Goal: Information Seeking & Learning: Find specific fact

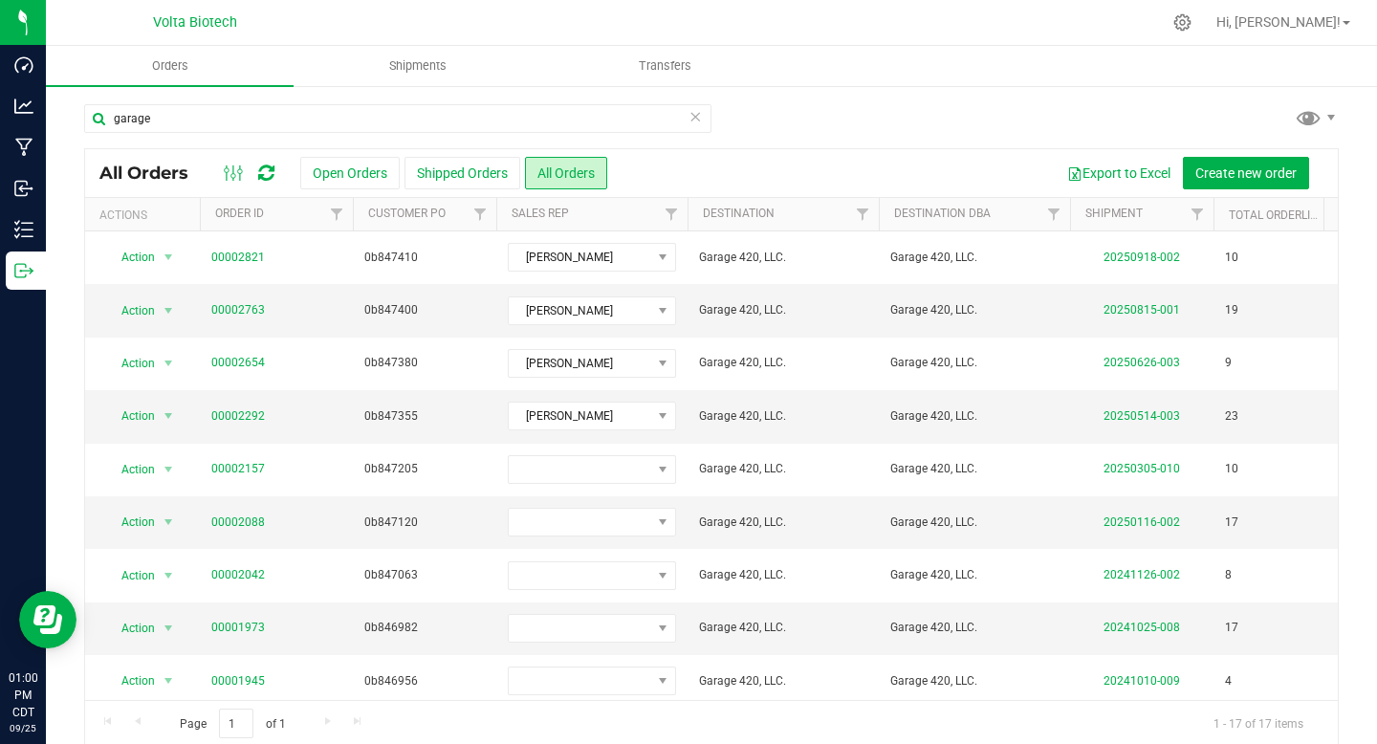
click at [690, 122] on icon at bounding box center [695, 115] width 13 height 23
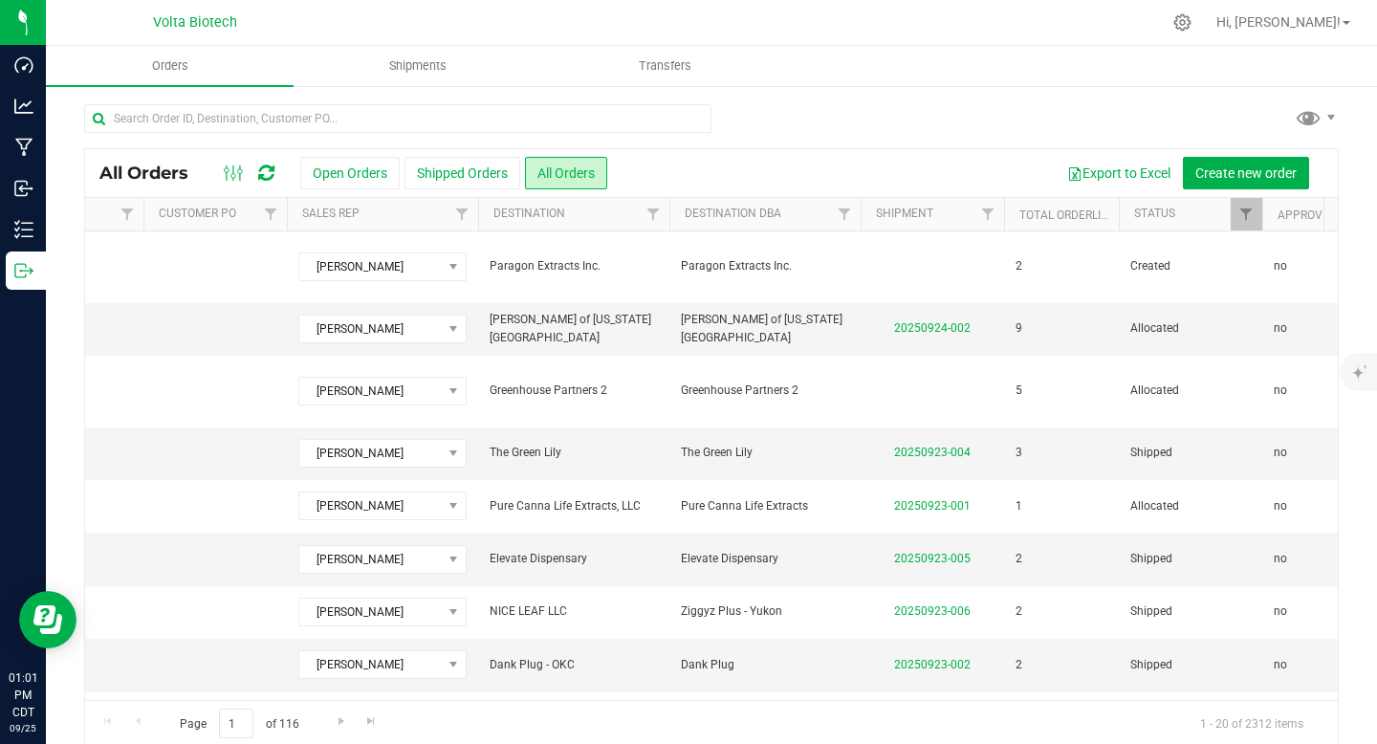
scroll to position [0, 119]
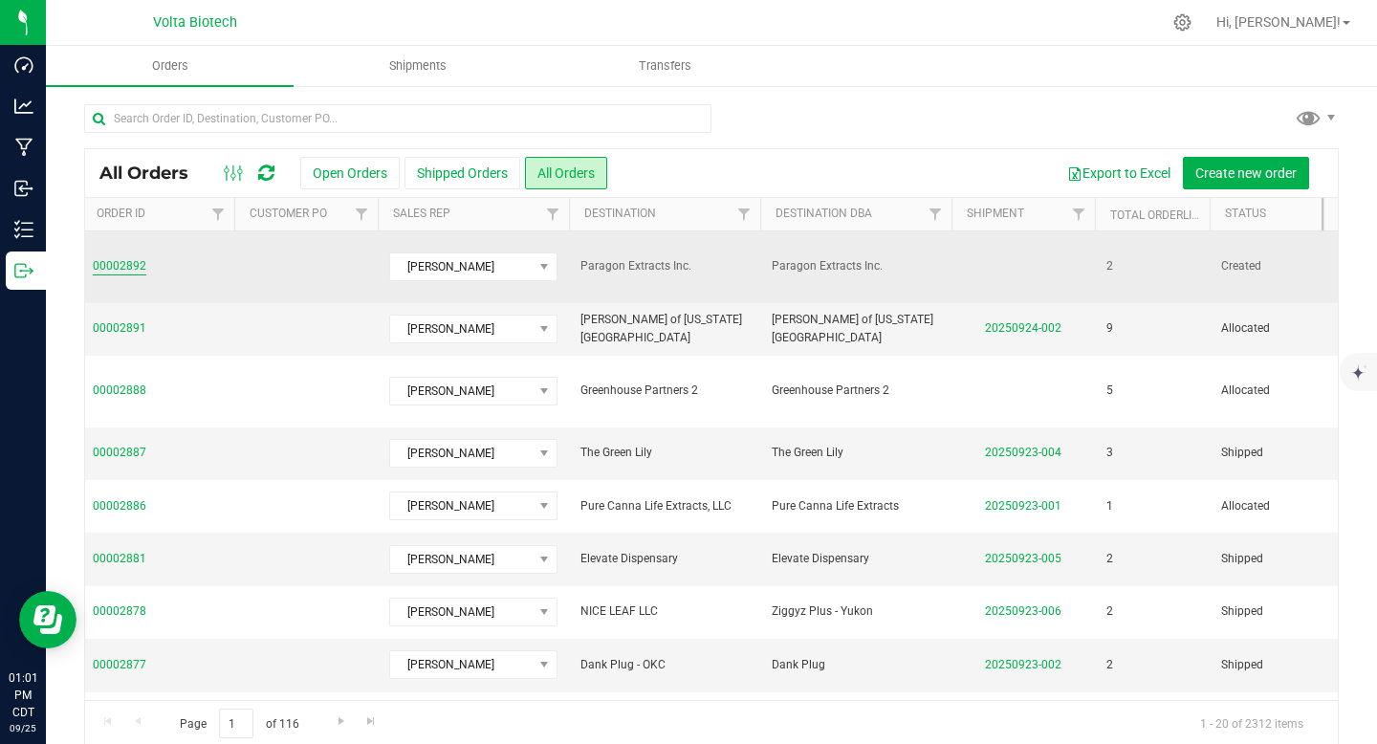
click at [139, 257] on link "00002892" at bounding box center [120, 266] width 54 height 18
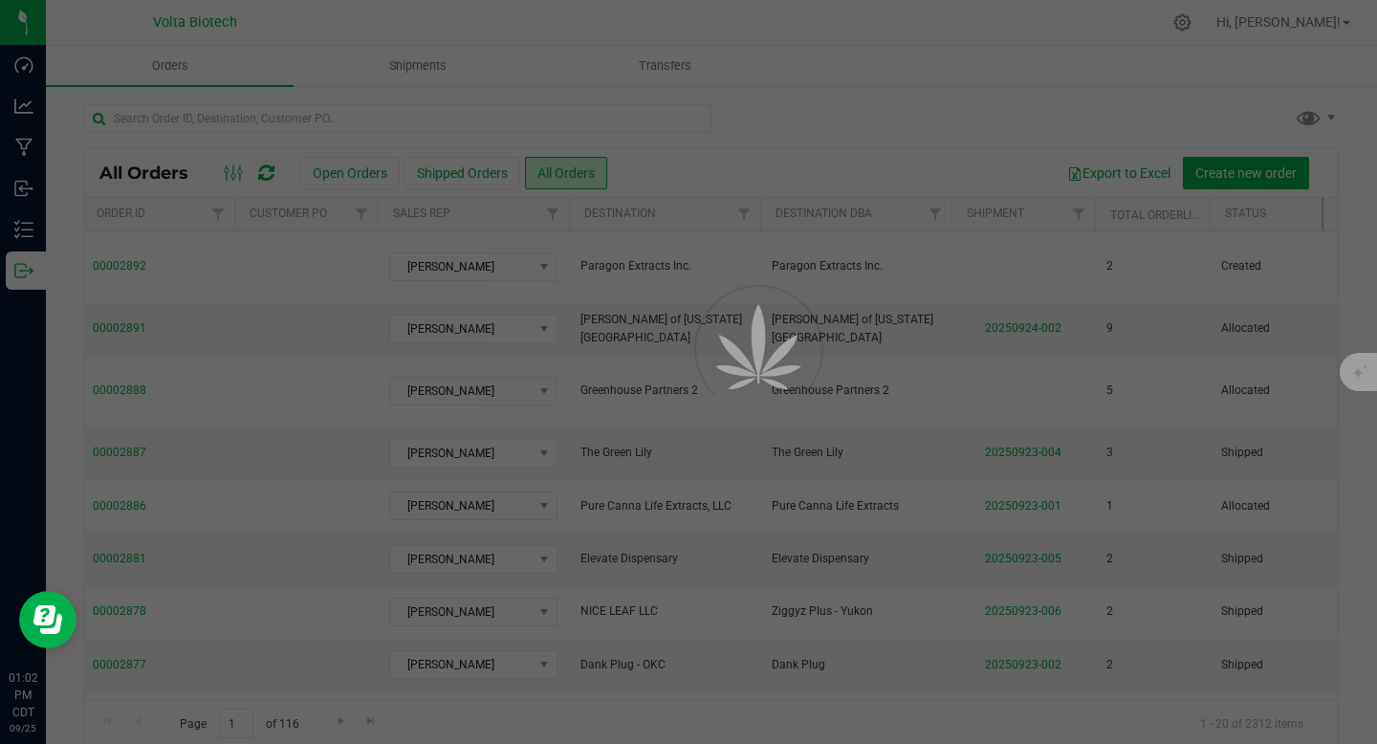
drag, startPoint x: 483, startPoint y: 695, endPoint x: 595, endPoint y: 698, distance: 111.9
click at [595, 698] on div at bounding box center [688, 372] width 1377 height 744
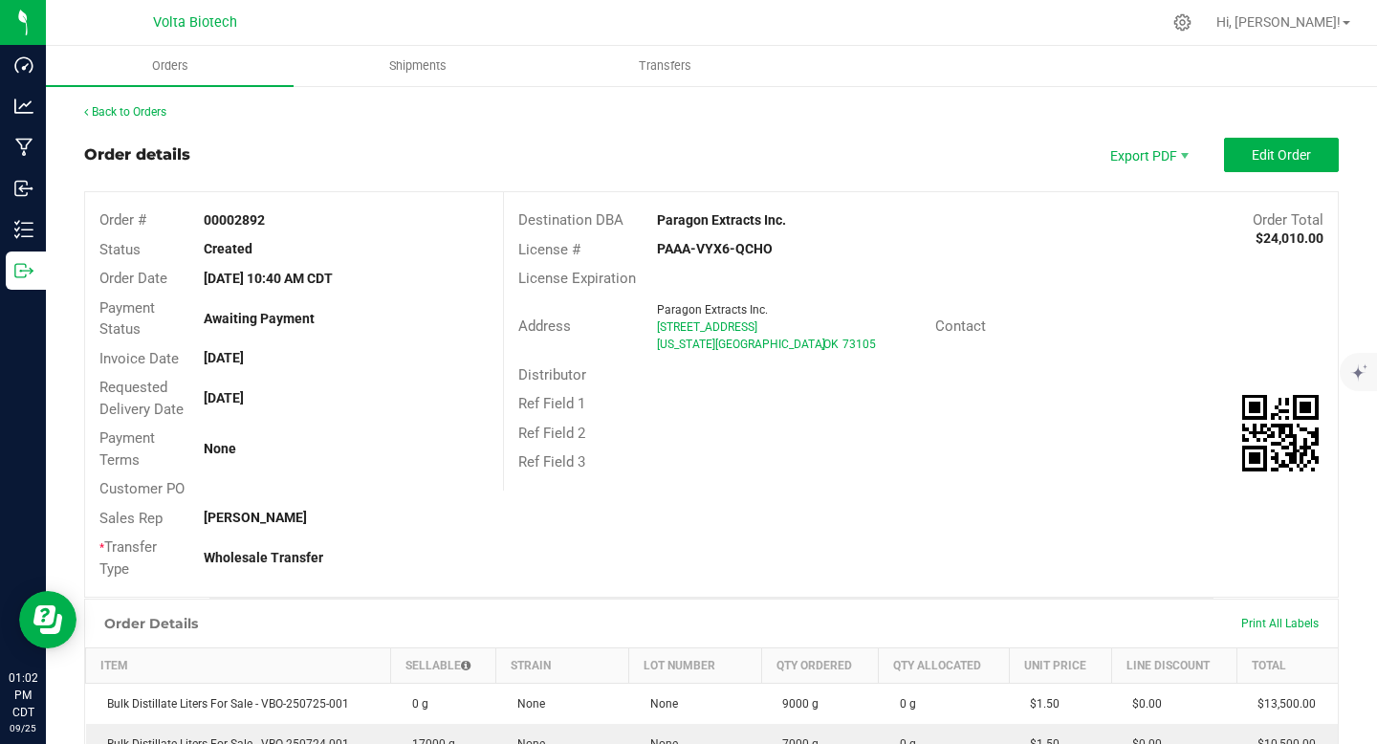
drag, startPoint x: 650, startPoint y: 214, endPoint x: 814, endPoint y: 227, distance: 164.0
click at [814, 227] on div "Paragon Extracts Inc." at bounding box center [816, 220] width 347 height 20
copy strong "Paragon Extracts Inc."
drag, startPoint x: 715, startPoint y: 255, endPoint x: 791, endPoint y: 258, distance: 75.6
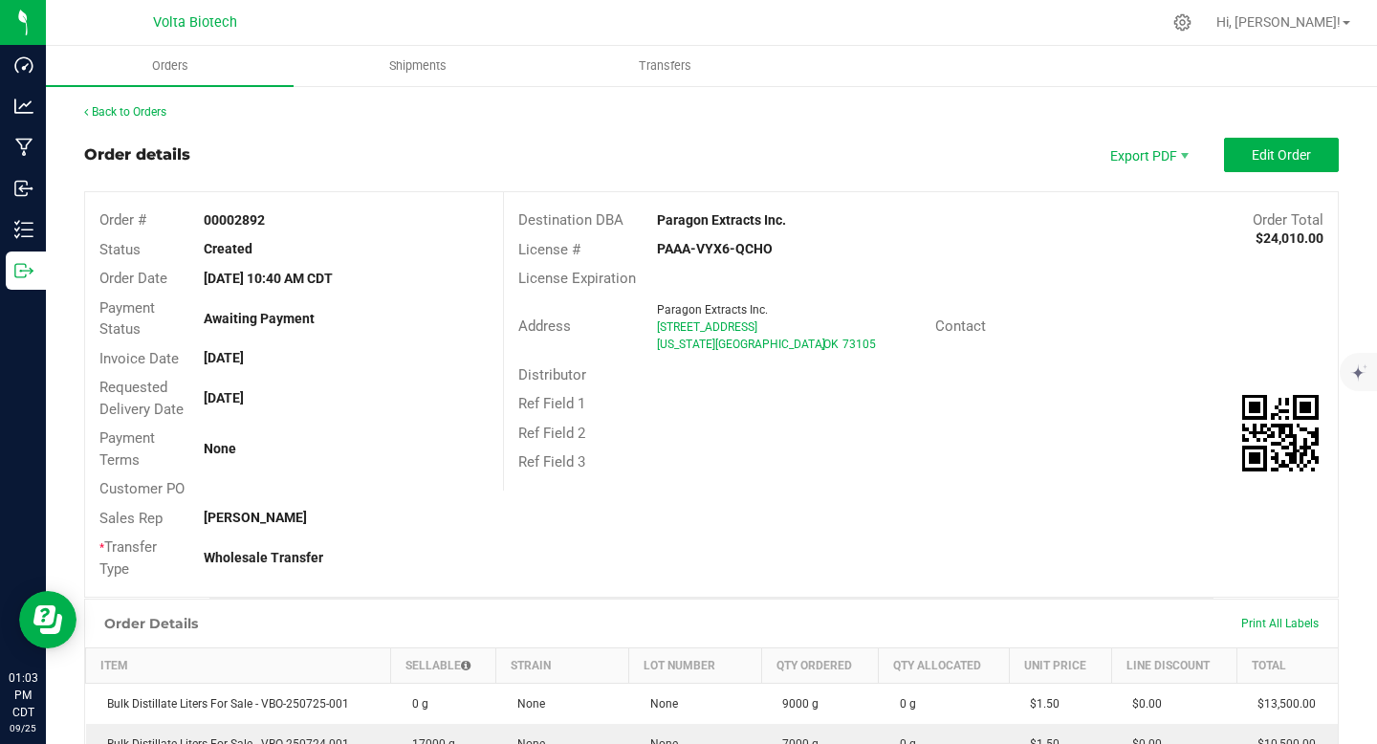
click at [791, 258] on div "PAAA-VYX6-QCHO" at bounding box center [782, 249] width 278 height 20
copy strong "PAAA-VYX6-QCHO"
drag, startPoint x: 1241, startPoint y: 238, endPoint x: 1351, endPoint y: 242, distance: 110.0
click at [1351, 242] on div "Back to Orders Order details Export PDF Edit Order Order # 00002892 Status Crea…" at bounding box center [711, 591] width 1331 height 1014
copy div "$24,010.00 License # PAAA-VYX6-QCHO"
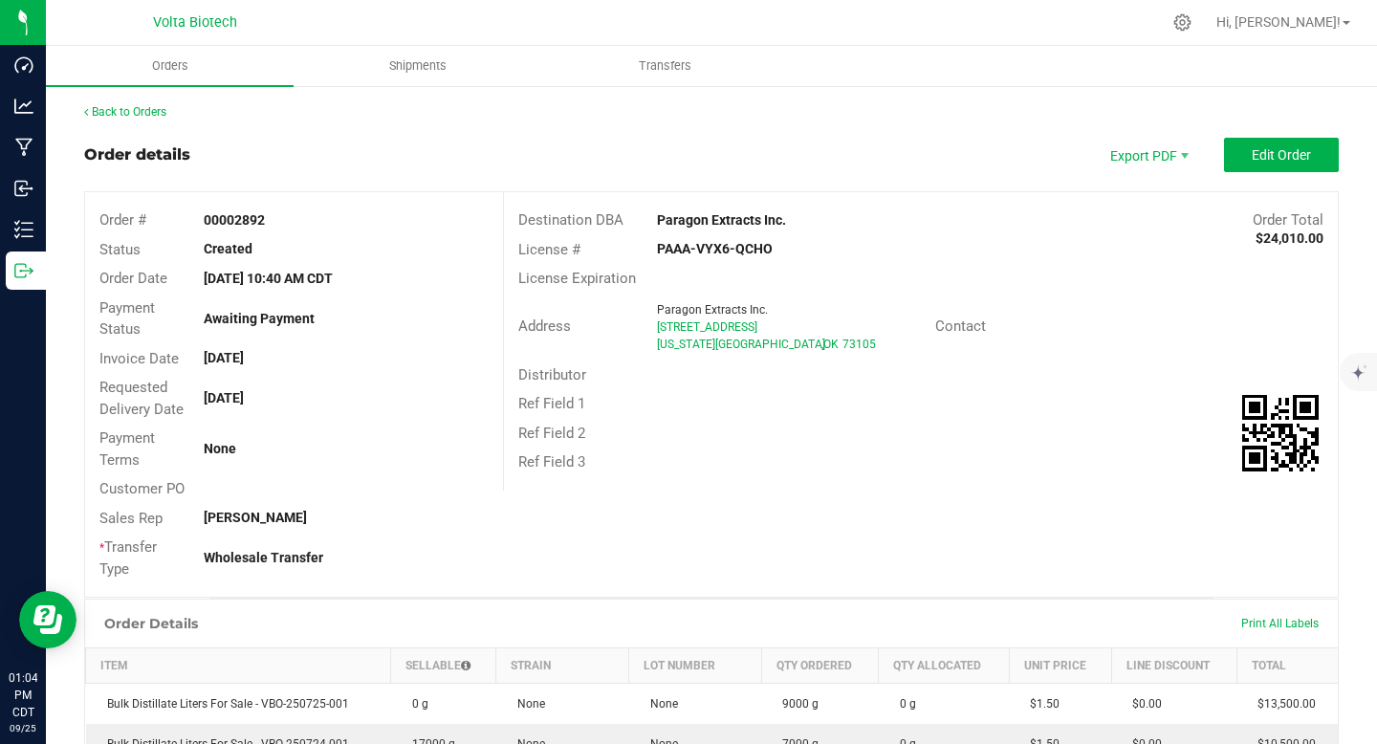
drag, startPoint x: 203, startPoint y: 397, endPoint x: 317, endPoint y: 406, distance: 114.1
click at [317, 406] on div "[DATE]" at bounding box center [345, 398] width 313 height 20
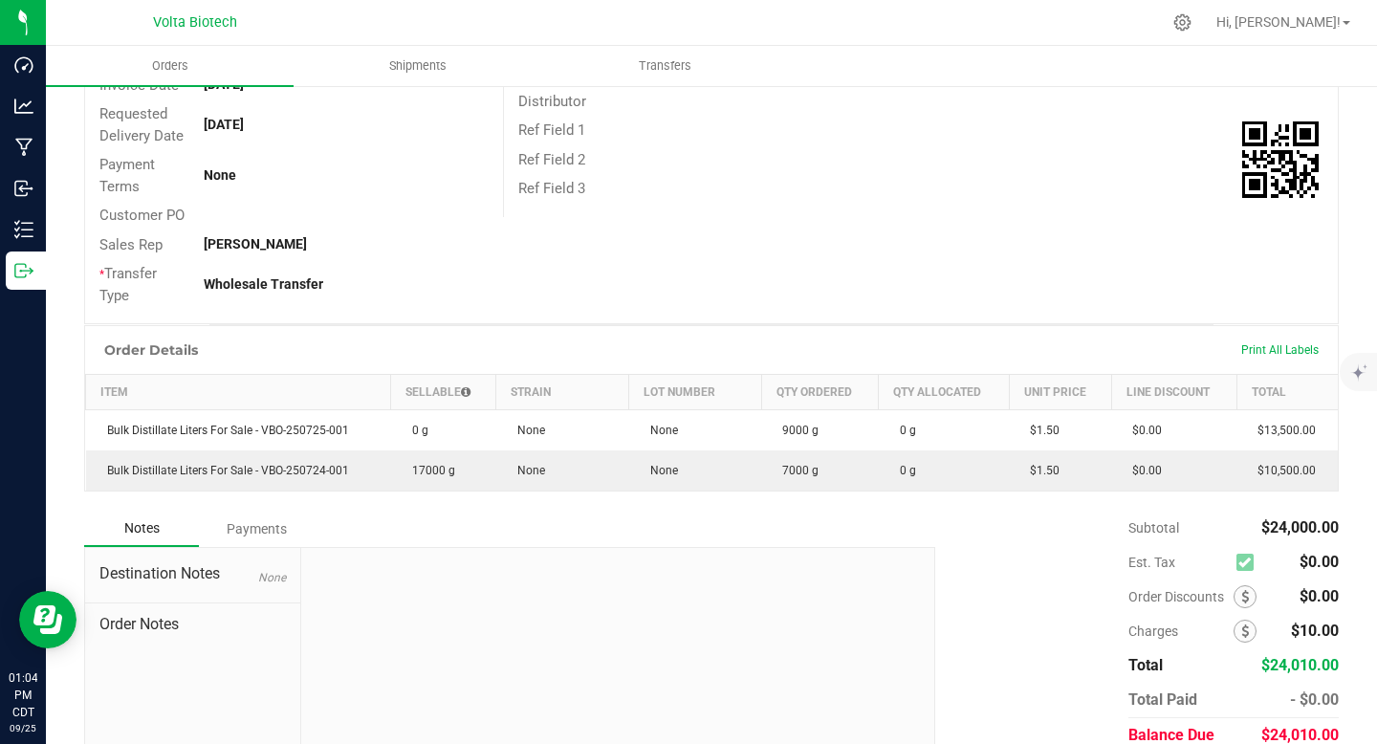
scroll to position [249, 0]
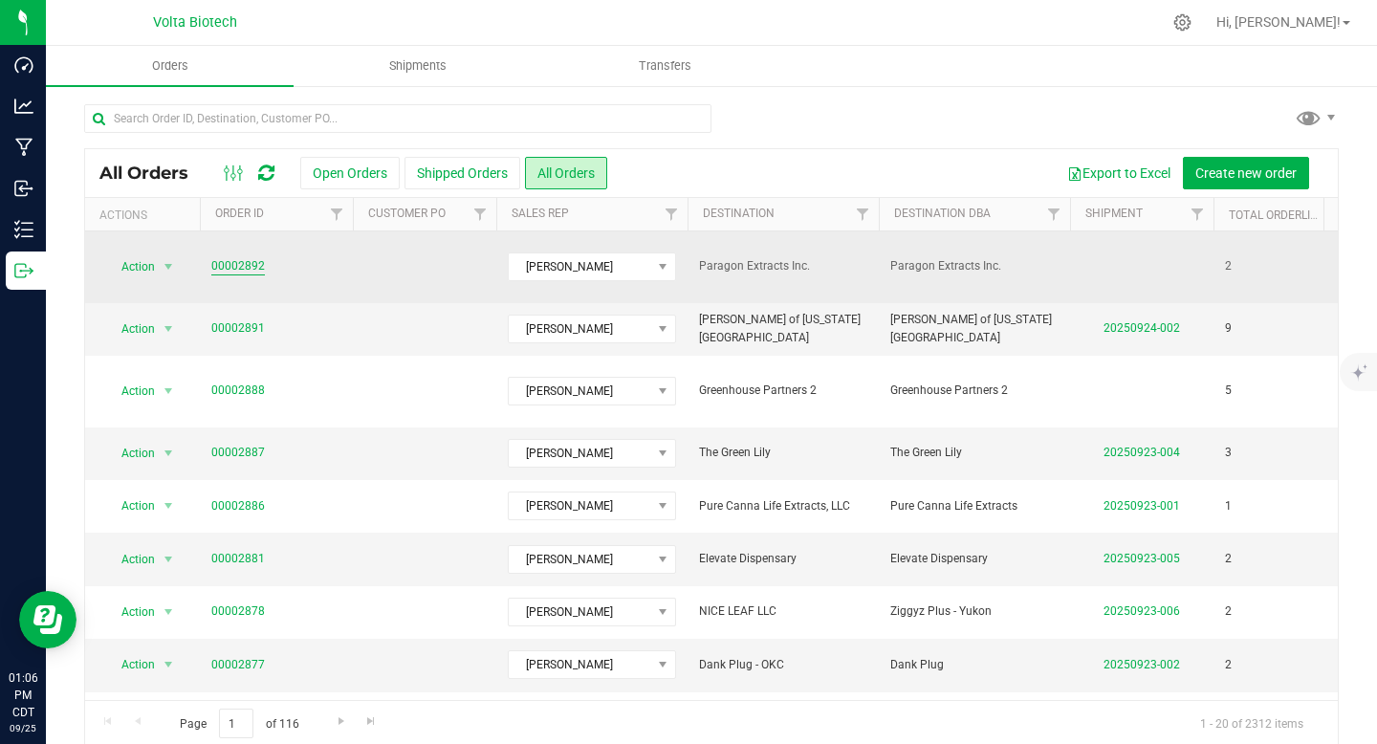
click at [233, 257] on link "00002892" at bounding box center [238, 266] width 54 height 18
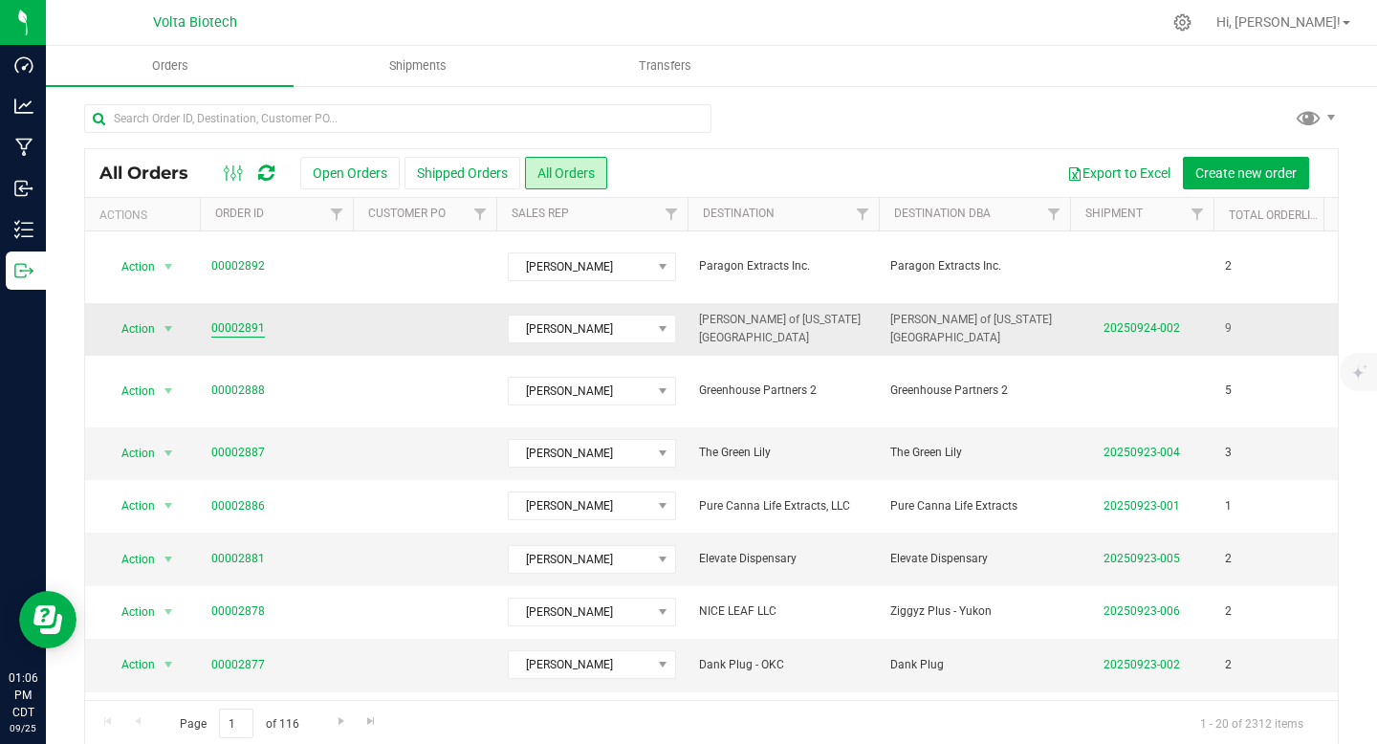
click at [237, 319] on link "00002891" at bounding box center [238, 328] width 54 height 18
click at [331, 172] on button "Open Orders" at bounding box center [349, 173] width 99 height 33
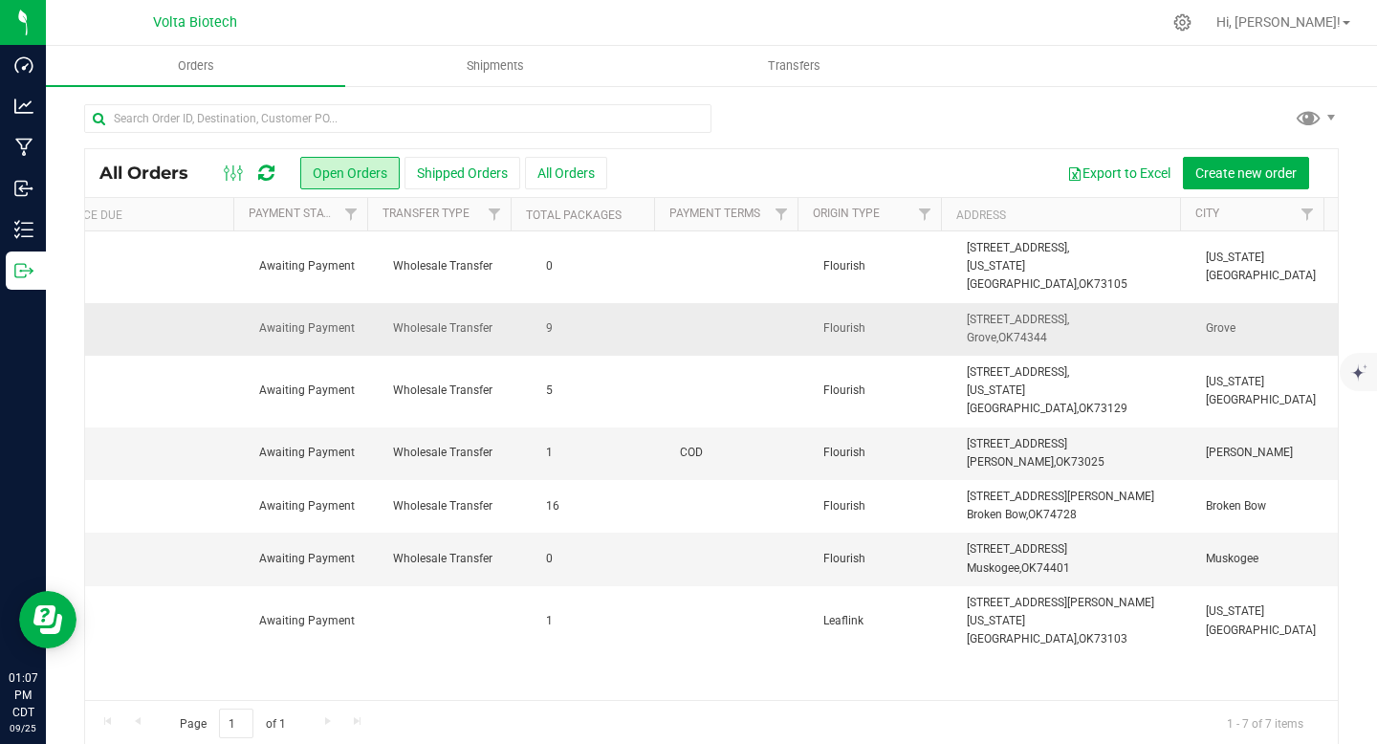
click at [1195, 309] on td "Grove" at bounding box center [1266, 329] width 143 height 53
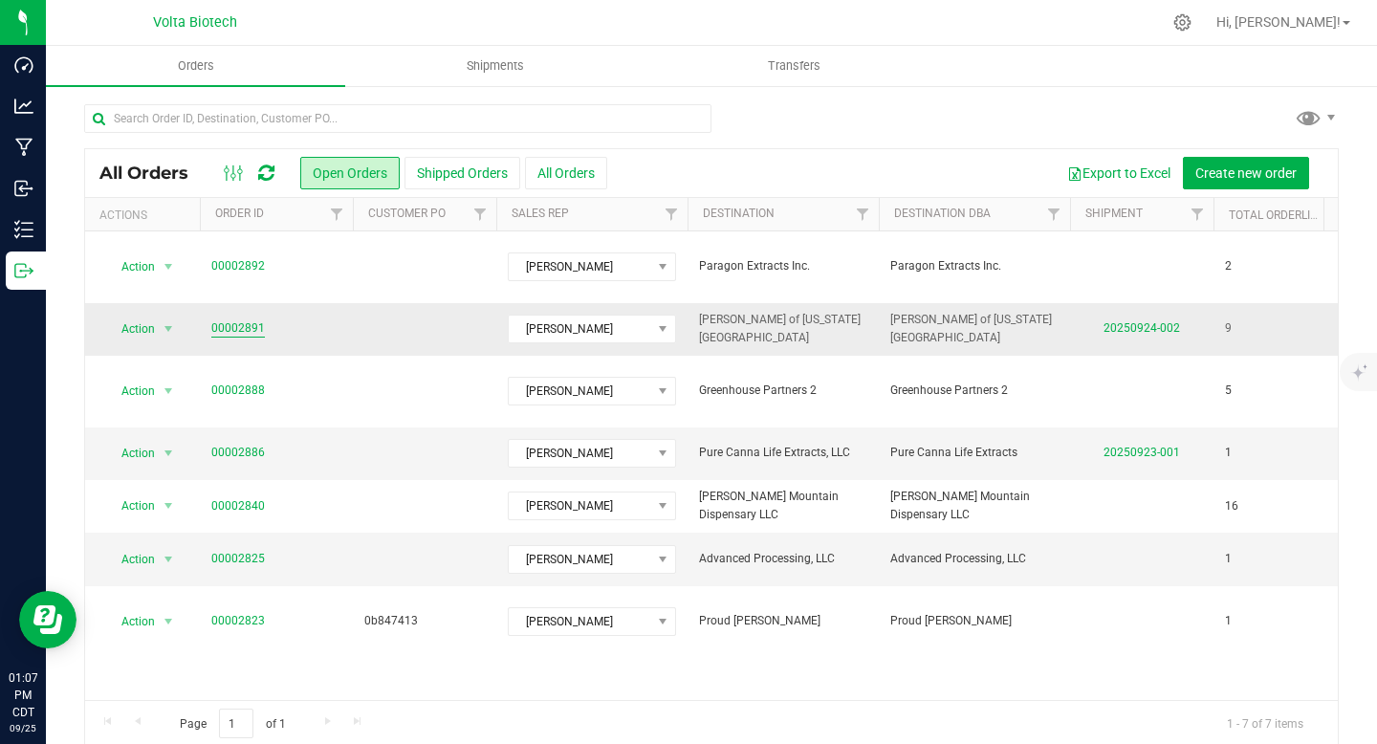
click at [245, 319] on link "00002891" at bounding box center [238, 328] width 54 height 18
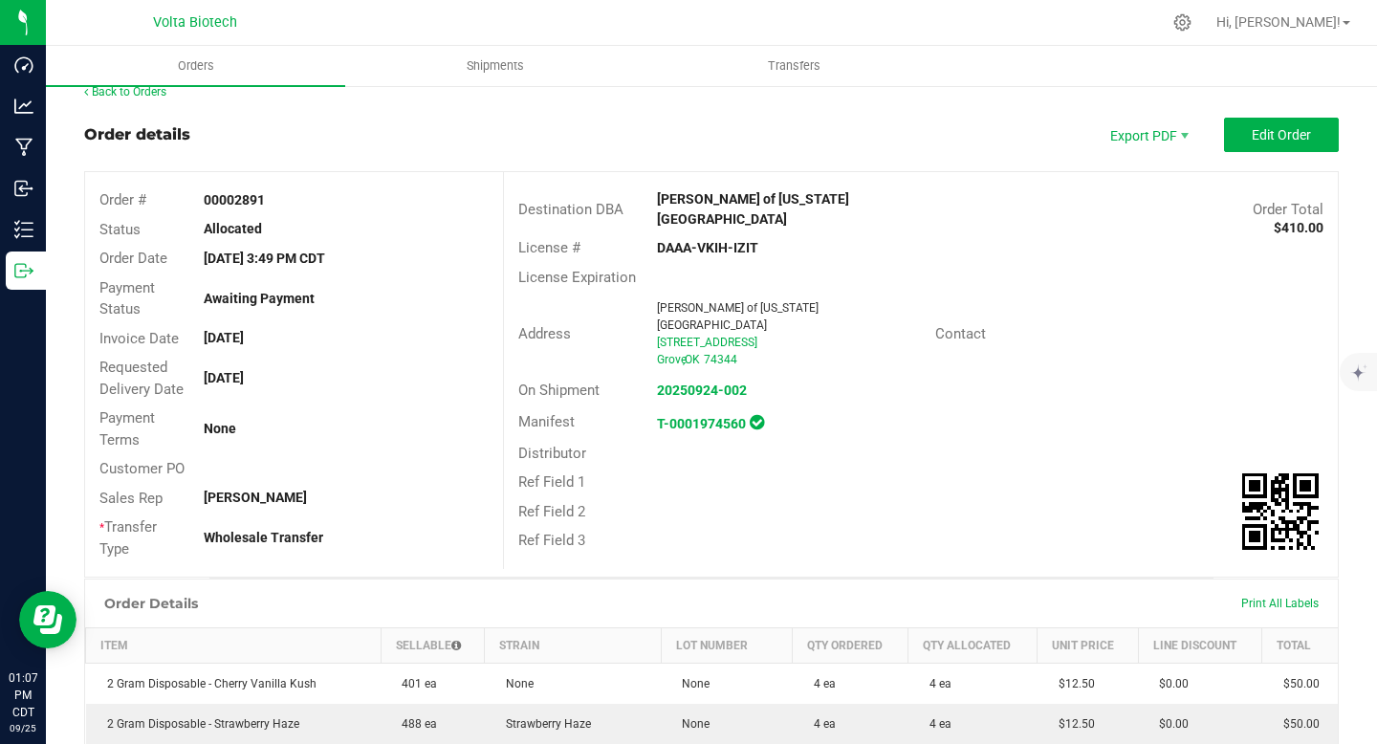
scroll to position [48, 0]
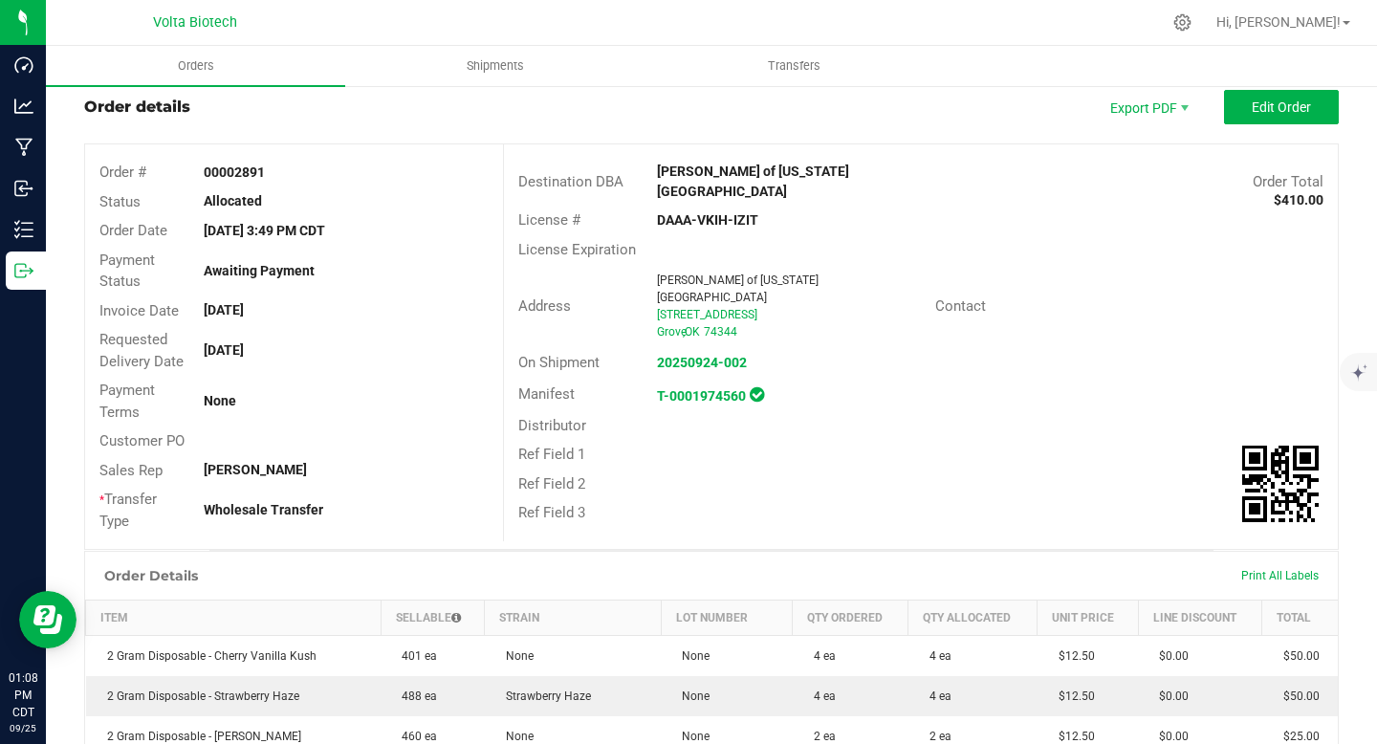
drag, startPoint x: 645, startPoint y: 199, endPoint x: 769, endPoint y: 208, distance: 124.6
click at [769, 210] on div "DAAA-VKIH-IZIT" at bounding box center [782, 220] width 278 height 20
copy strong "DAAA-VKIH-IZIT"
drag, startPoint x: 198, startPoint y: 234, endPoint x: 259, endPoint y: 231, distance: 61.3
click at [259, 231] on div "[DATE] 3:49 PM CDT" at bounding box center [345, 231] width 313 height 20
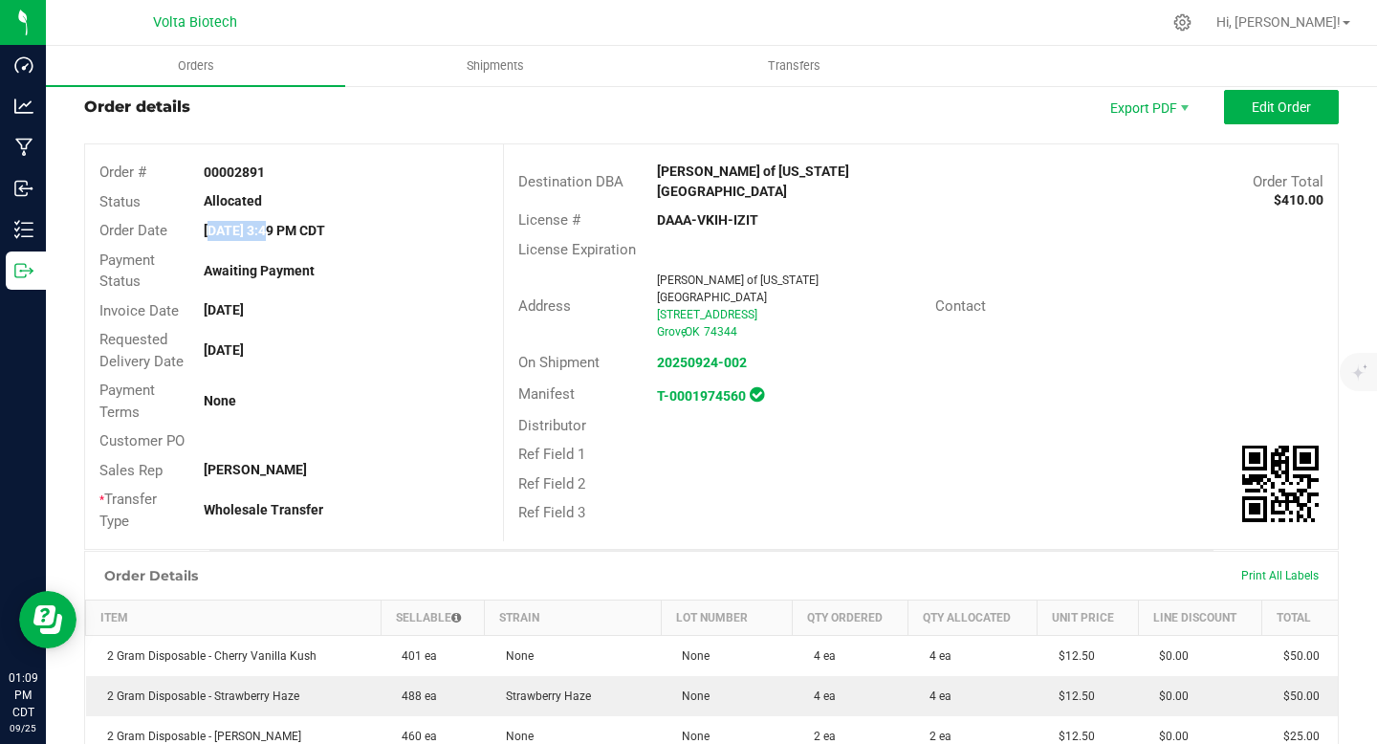
drag, startPoint x: 233, startPoint y: 170, endPoint x: 293, endPoint y: 174, distance: 59.4
click at [293, 174] on div "00002891" at bounding box center [345, 173] width 313 height 20
copy strong "2891"
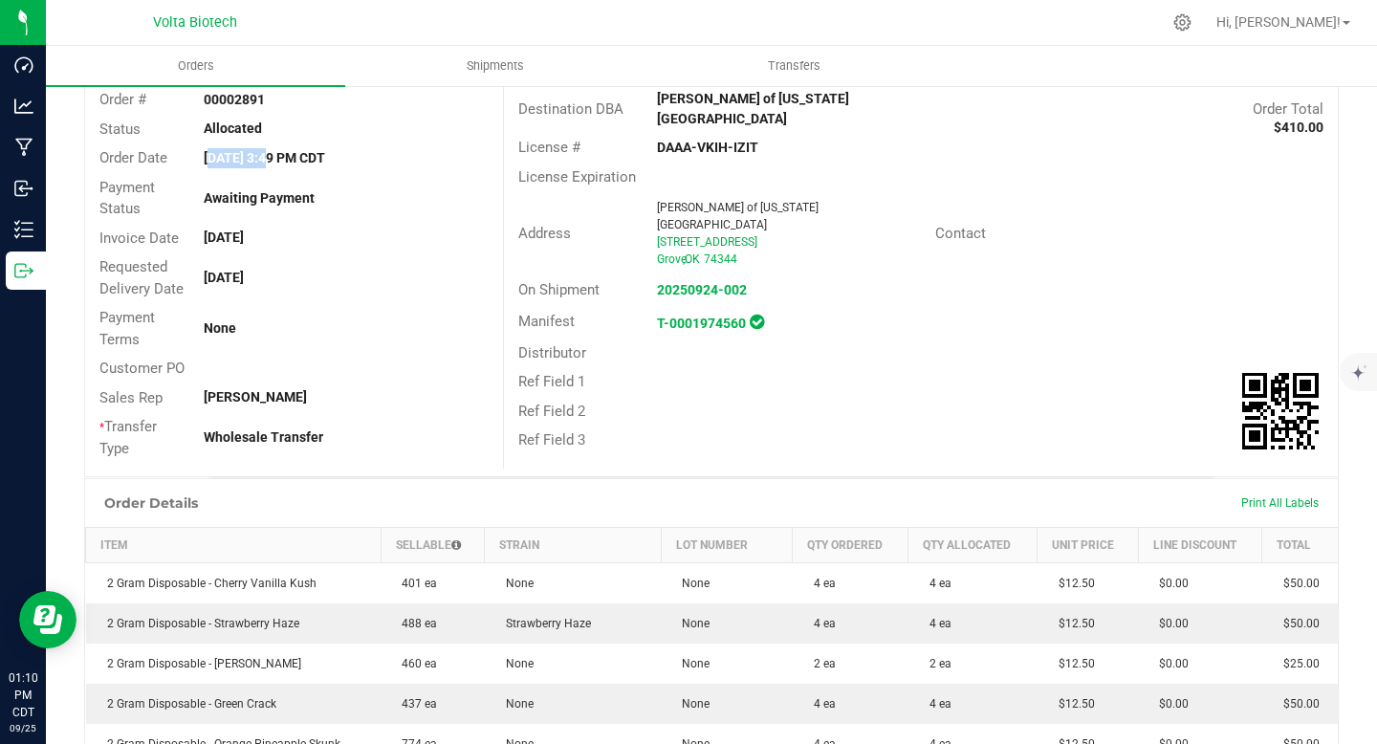
scroll to position [185, 0]
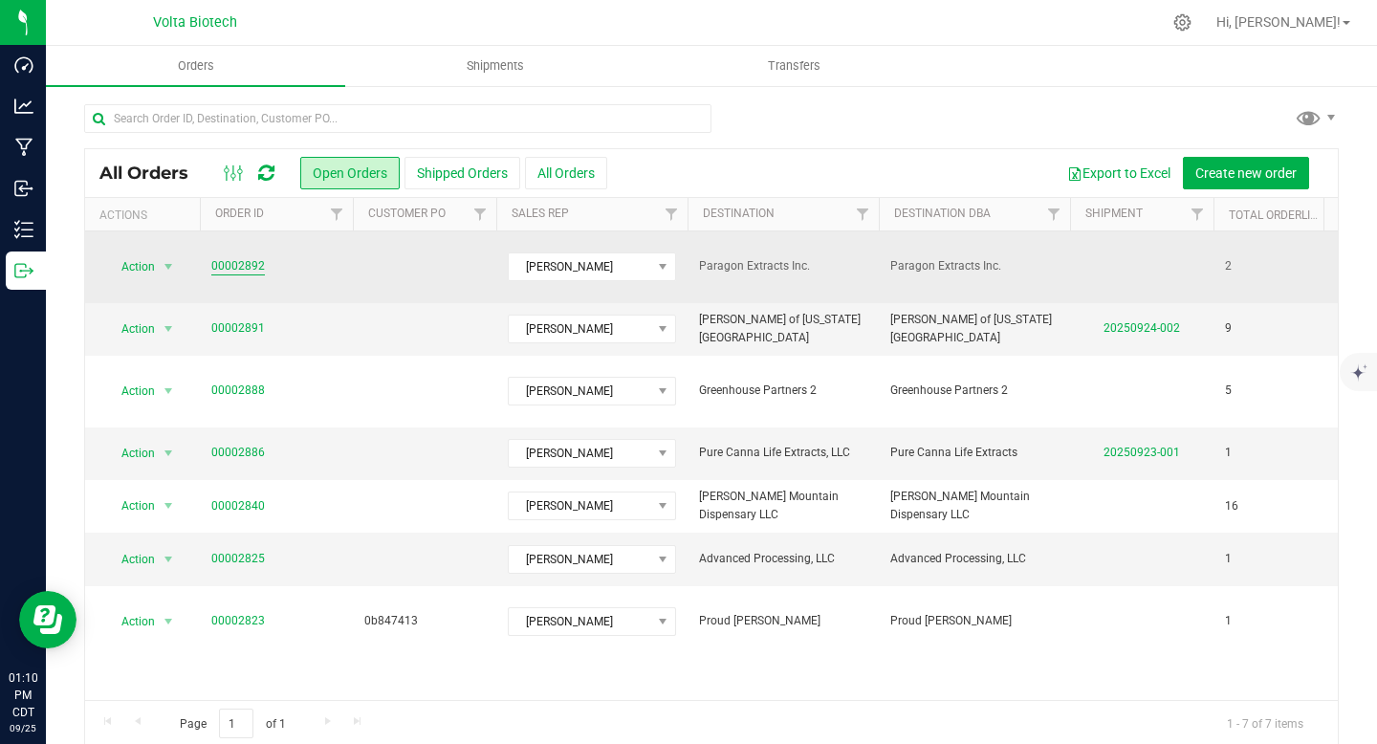
drag, startPoint x: 278, startPoint y: 259, endPoint x: 238, endPoint y: 259, distance: 40.2
click at [238, 259] on span "00002892" at bounding box center [276, 266] width 130 height 18
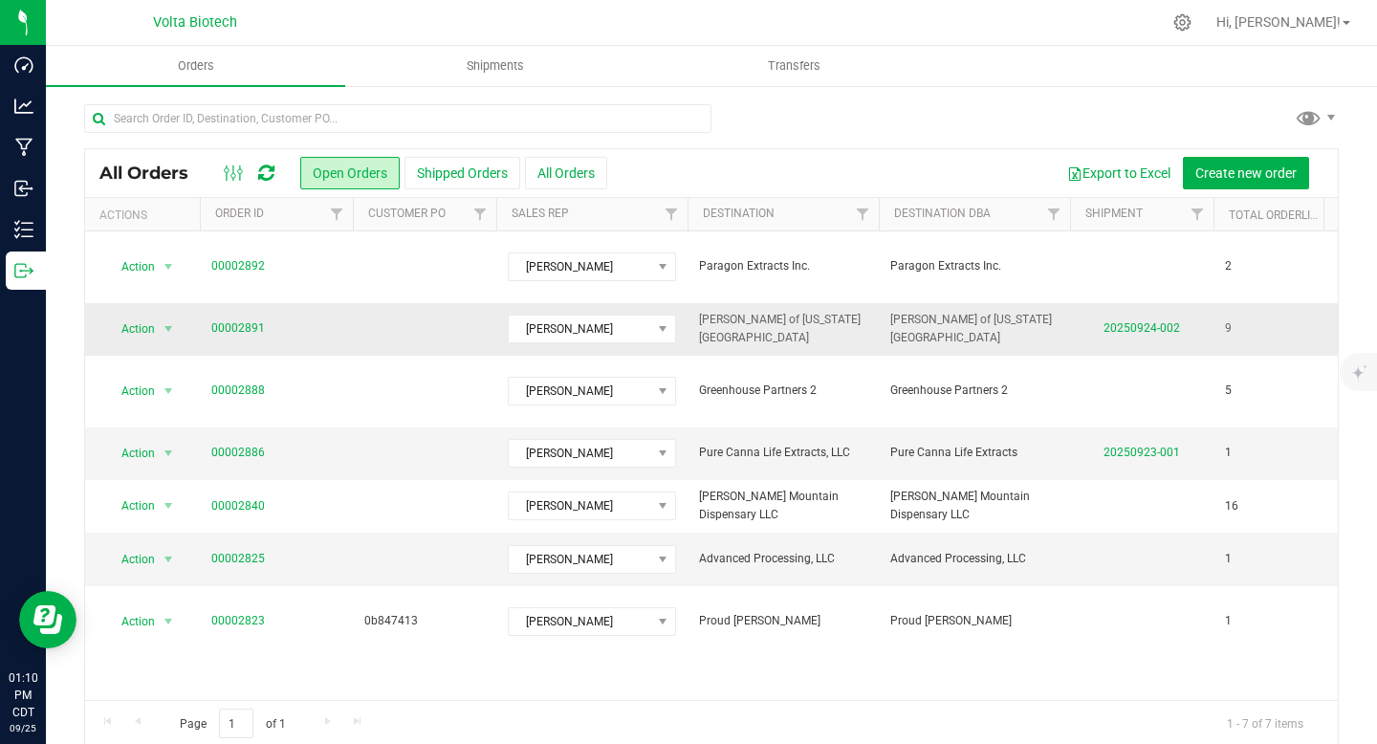
copy link "2892"
